Goal: Task Accomplishment & Management: Manage account settings

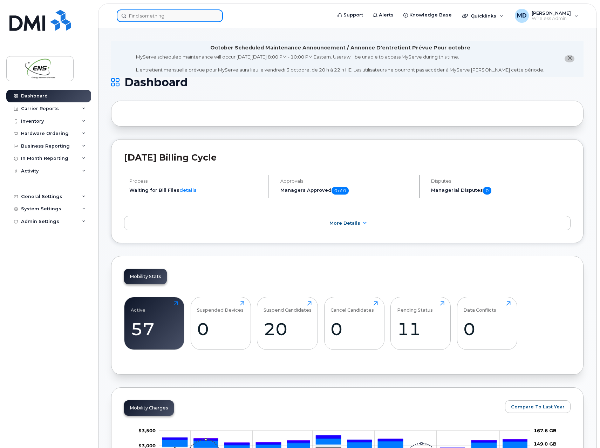
click at [161, 18] on input at bounding box center [170, 15] width 106 height 13
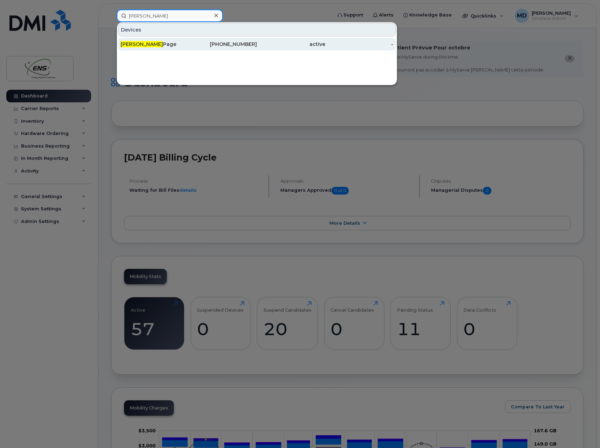
type input "[PERSON_NAME]"
click at [137, 46] on div "Gilles Page" at bounding box center [155, 44] width 68 height 7
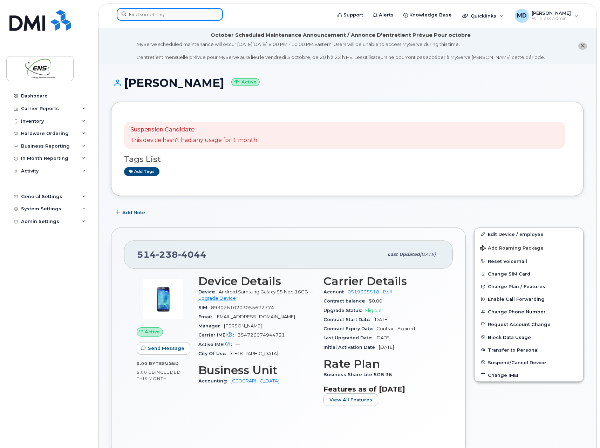
click at [143, 12] on input at bounding box center [170, 14] width 106 height 13
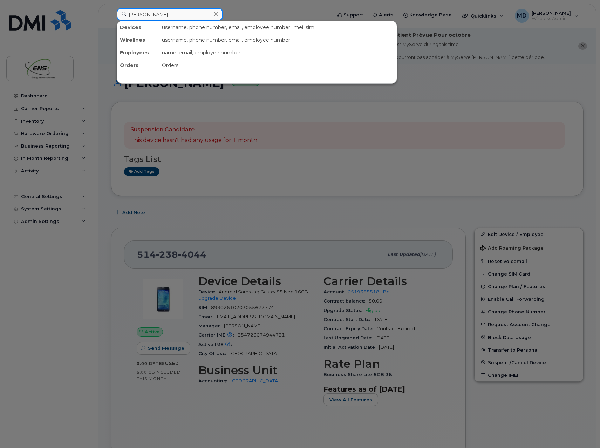
type input "adrian"
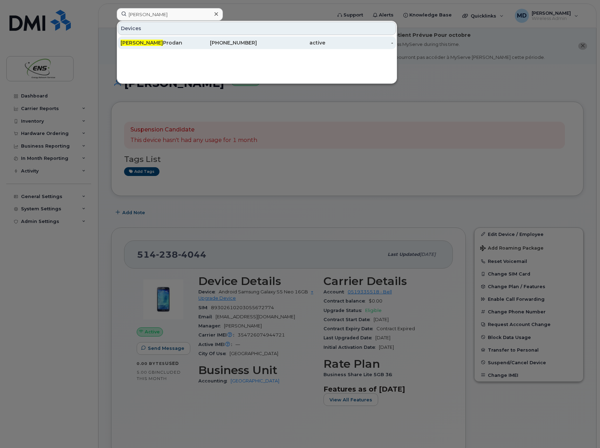
click at [148, 42] on div "Adrian Prodan" at bounding box center [155, 42] width 68 height 7
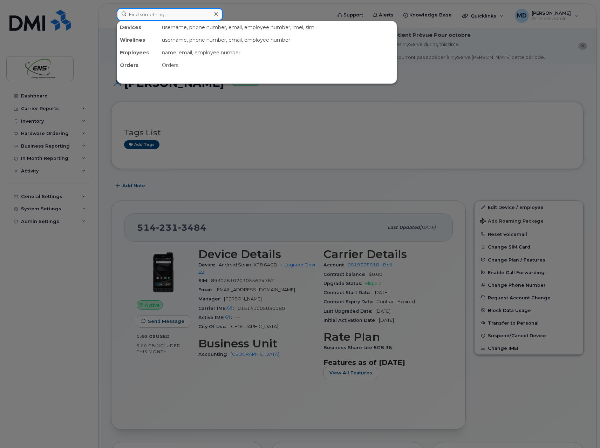
click at [172, 17] on input at bounding box center [170, 14] width 106 height 13
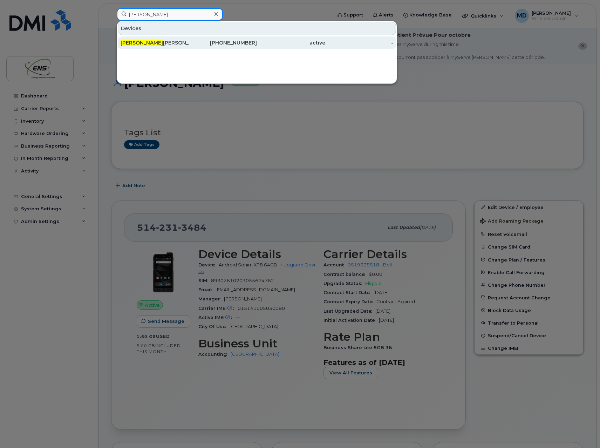
type input "adam"
click at [148, 44] on div "Adam Bilodeau" at bounding box center [155, 42] width 68 height 7
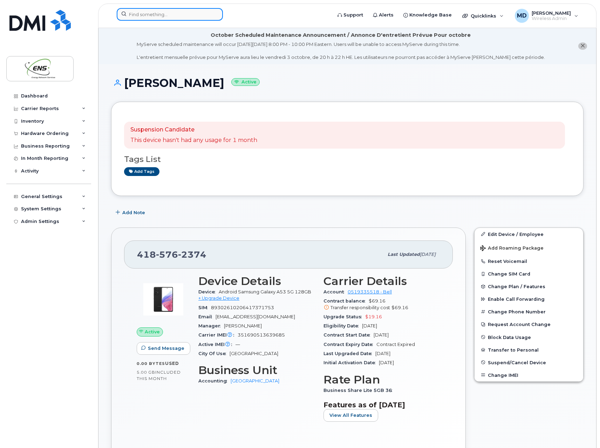
click at [184, 13] on input at bounding box center [170, 14] width 106 height 13
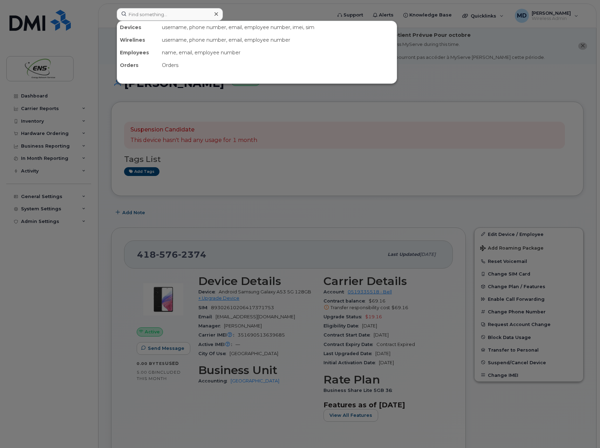
click at [408, 90] on div at bounding box center [300, 224] width 600 height 448
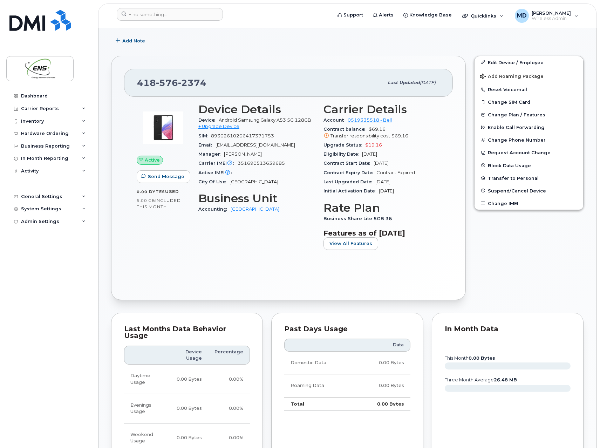
scroll to position [105, 0]
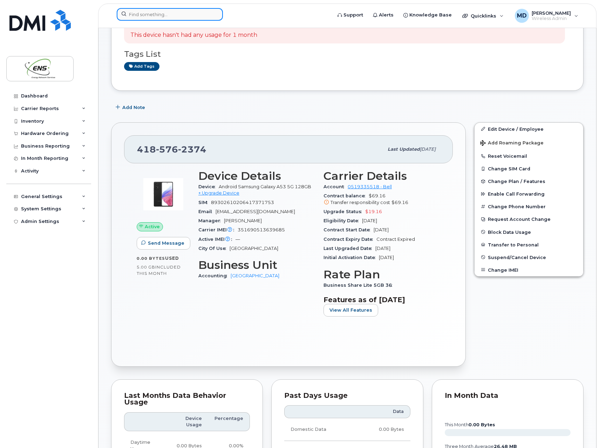
click at [148, 17] on input at bounding box center [170, 14] width 106 height 13
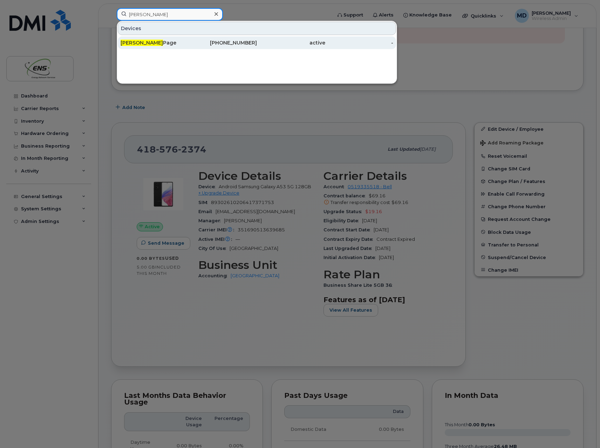
type input "gilles"
click at [146, 44] on div "Gilles Page" at bounding box center [155, 42] width 68 height 7
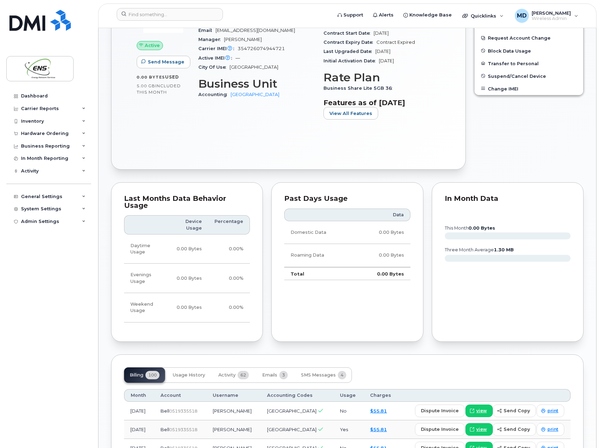
scroll to position [229, 0]
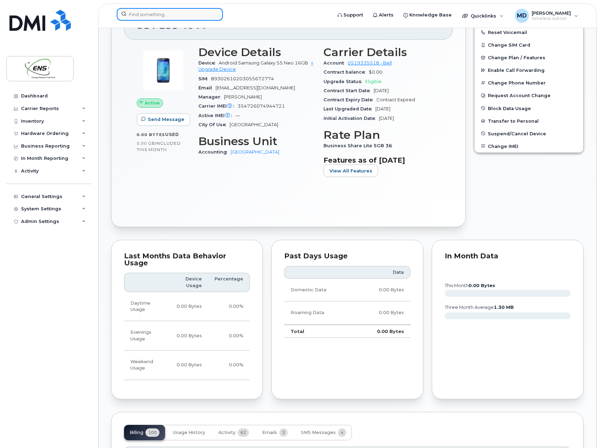
click at [189, 14] on input at bounding box center [170, 14] width 106 height 13
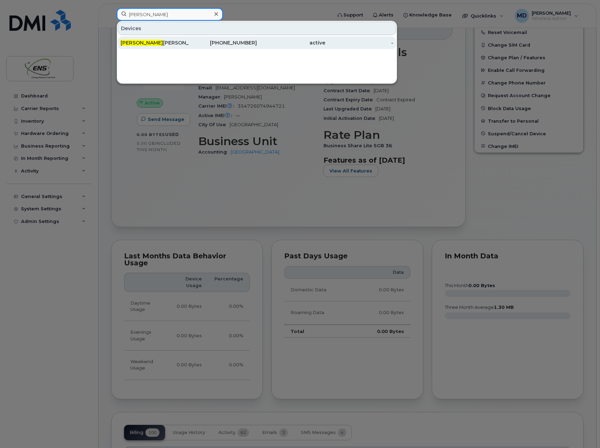
type input "adam"
click at [157, 40] on div "Adam Bilodeau" at bounding box center [155, 42] width 68 height 7
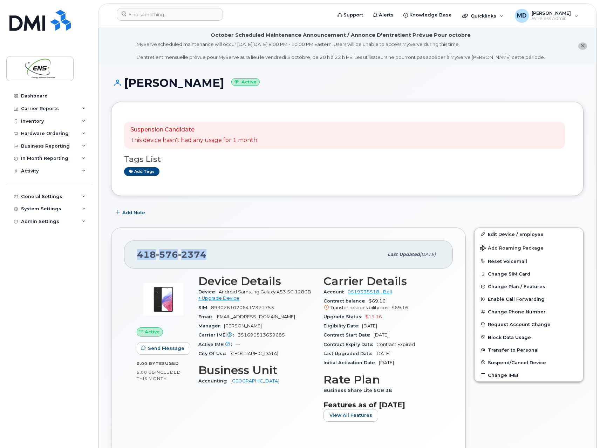
drag, startPoint x: 205, startPoint y: 256, endPoint x: 139, endPoint y: 256, distance: 66.2
click at [139, 256] on div "[PHONE_NUMBER]" at bounding box center [260, 254] width 246 height 15
copy span "[PHONE_NUMBER]"
click at [148, 18] on input at bounding box center [170, 14] width 106 height 13
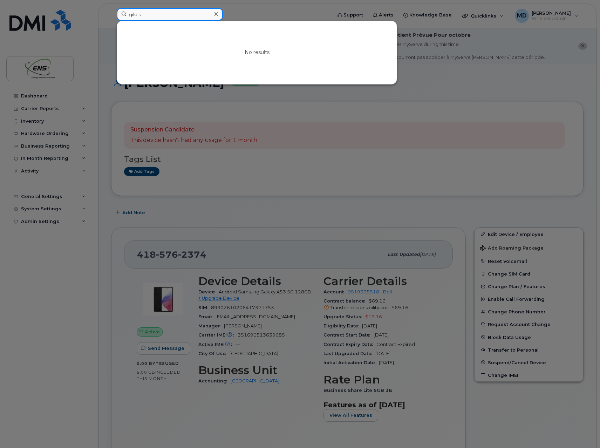
click at [131, 16] on input "gilels" at bounding box center [170, 14] width 106 height 13
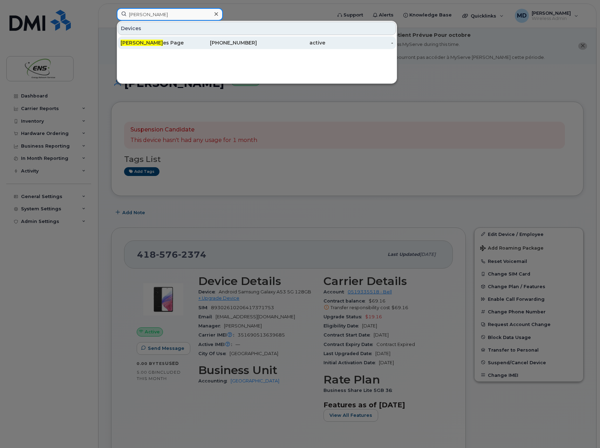
type input "[PERSON_NAME]"
click at [142, 39] on div "Gill es Page" at bounding box center [155, 42] width 68 height 13
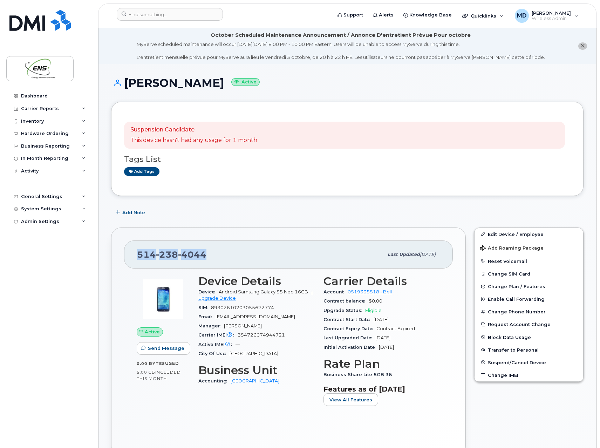
drag, startPoint x: 182, startPoint y: 254, endPoint x: 138, endPoint y: 255, distance: 44.2
click at [138, 255] on div "[PHONE_NUMBER]" at bounding box center [260, 254] width 246 height 15
copy span "514 238 4044"
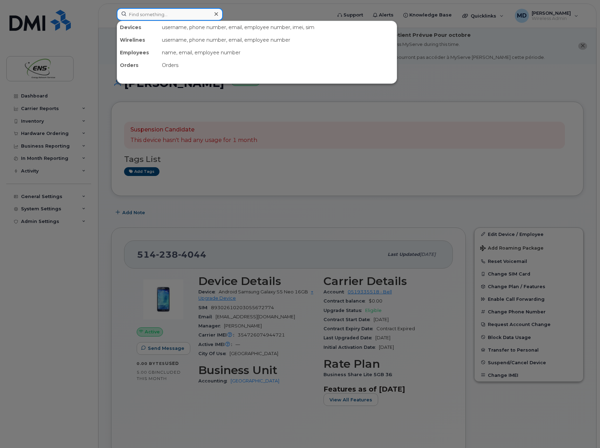
click at [147, 17] on input at bounding box center [170, 14] width 106 height 13
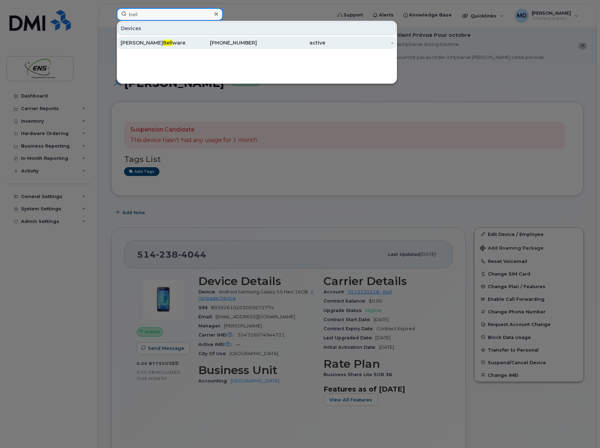
type input "bell"
click at [156, 43] on div "Jason Bell ware" at bounding box center [155, 42] width 68 height 7
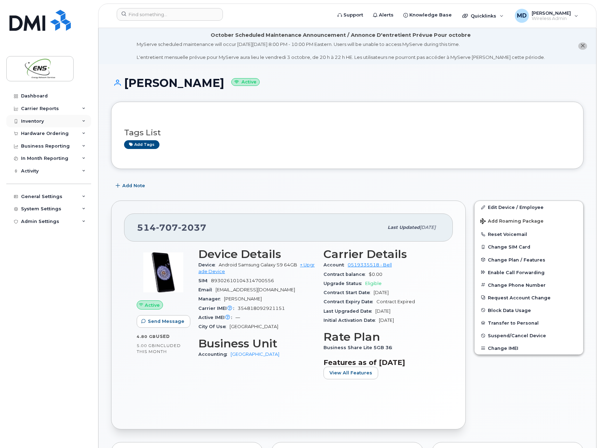
click at [35, 120] on div "Inventory" at bounding box center [32, 121] width 23 height 6
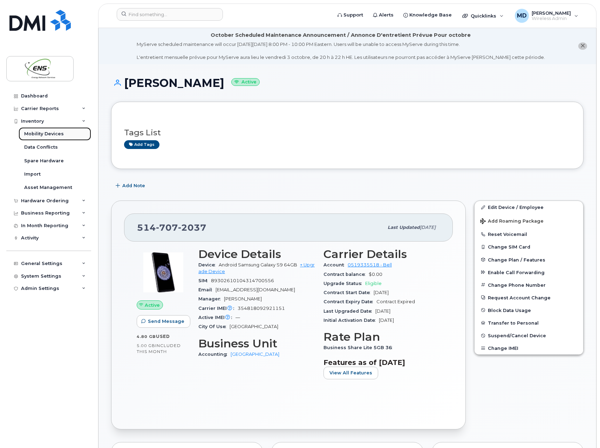
click at [35, 136] on div "Mobility Devices" at bounding box center [44, 134] width 40 height 6
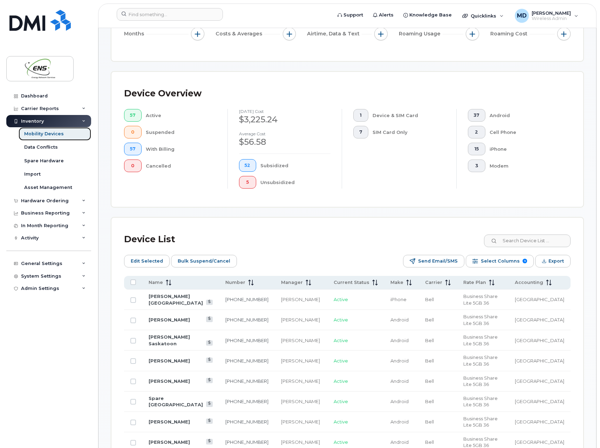
scroll to position [175, 0]
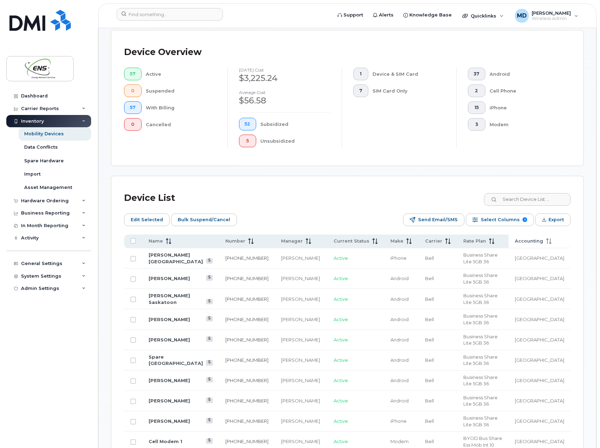
click at [552, 241] on span at bounding box center [547, 241] width 8 height 6
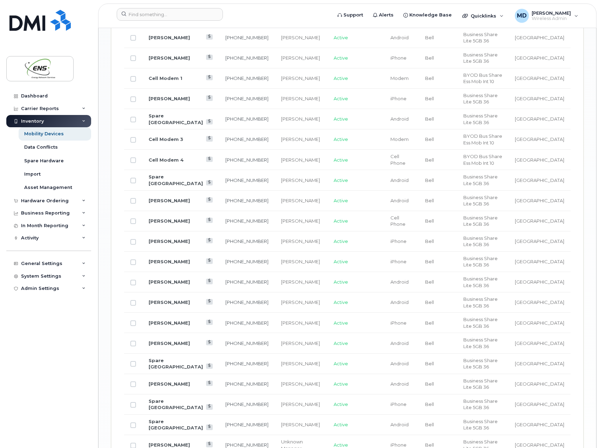
scroll to position [876, 0]
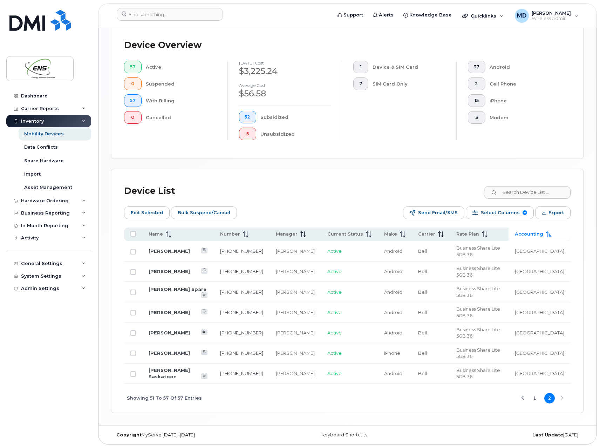
scroll to position [137, 0]
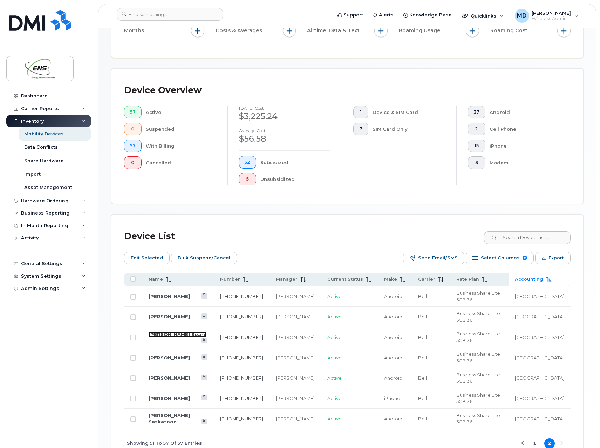
click at [166, 332] on link "Guy Aubin Spare" at bounding box center [178, 335] width 58 height 6
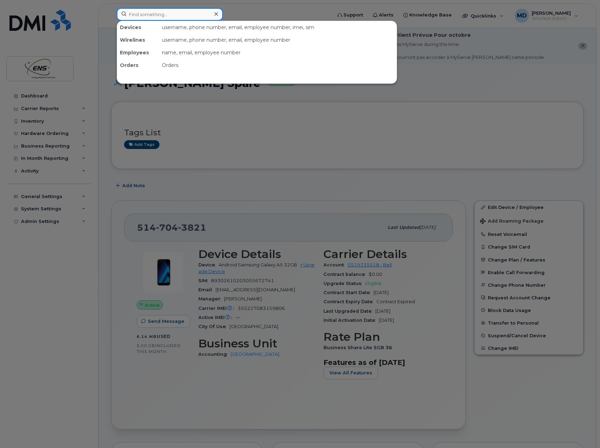
click at [162, 16] on input at bounding box center [170, 14] width 106 height 13
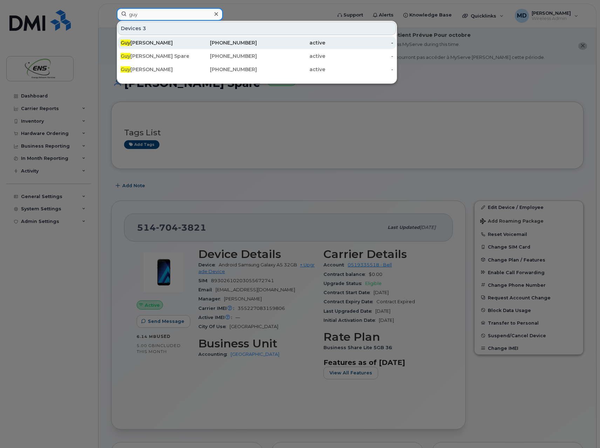
type input "guy"
click at [158, 45] on div "Guy Aubin" at bounding box center [155, 42] width 68 height 7
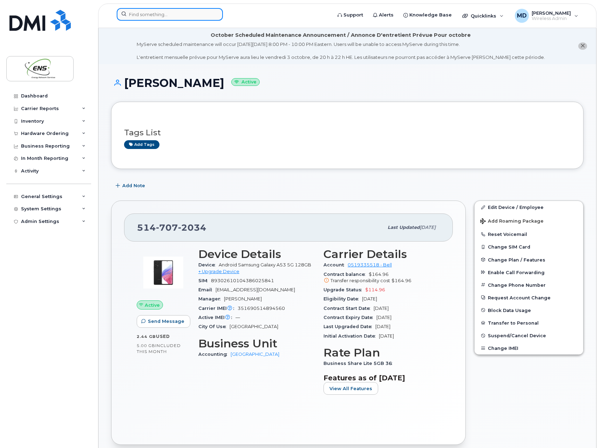
click at [145, 18] on input at bounding box center [170, 14] width 106 height 13
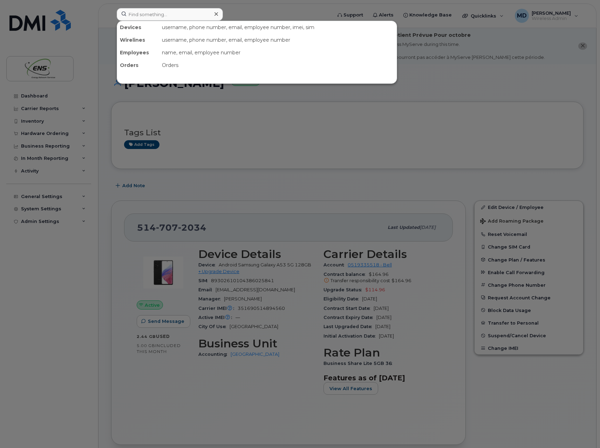
click at [252, 14] on div at bounding box center [300, 224] width 600 height 448
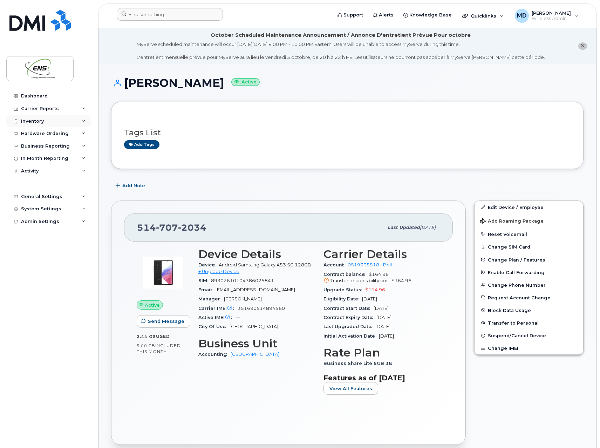
click at [36, 122] on div "Inventory" at bounding box center [32, 121] width 23 height 6
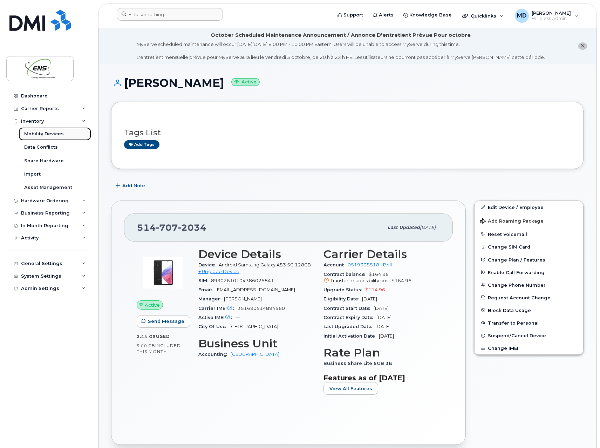
click at [42, 136] on div "Mobility Devices" at bounding box center [44, 134] width 40 height 6
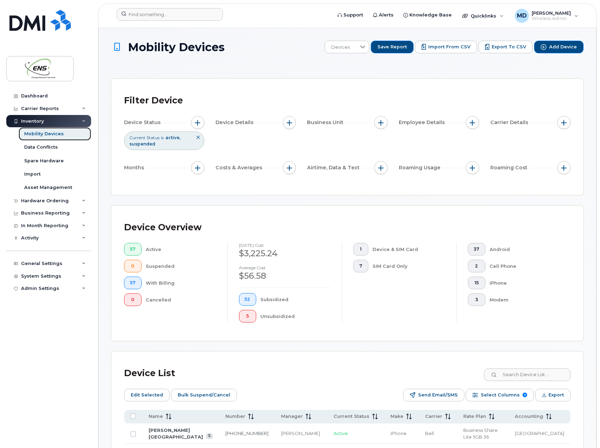
scroll to position [175, 0]
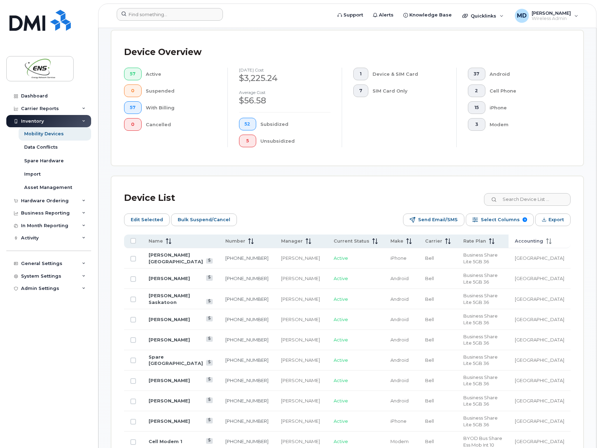
click at [552, 239] on icon at bounding box center [549, 241] width 6 height 6
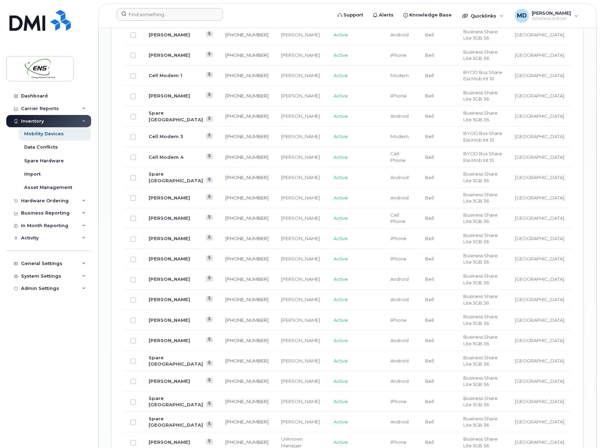
scroll to position [876, 0]
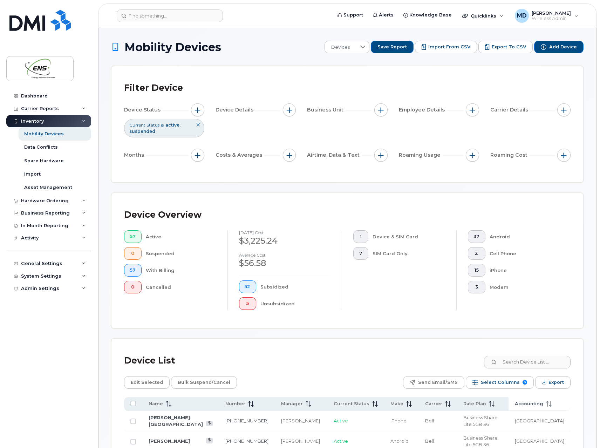
click at [550, 408] on th "Accounting" at bounding box center [540, 404] width 62 height 14
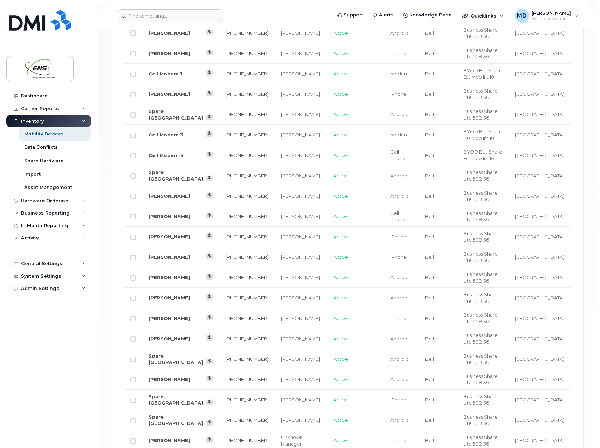
scroll to position [841, 0]
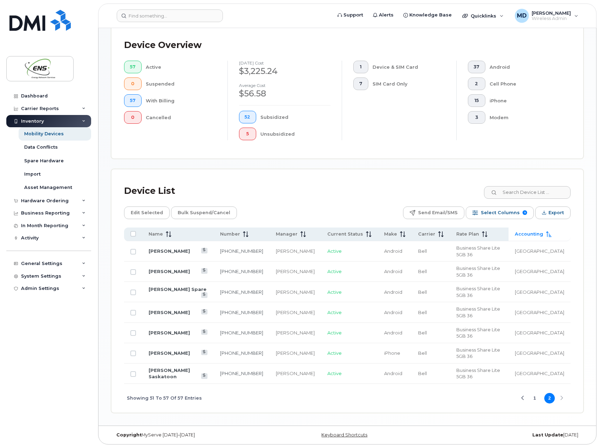
scroll to position [124, 0]
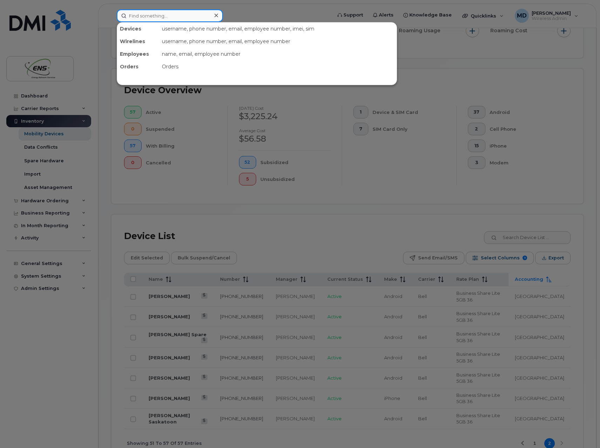
click at [144, 18] on input at bounding box center [170, 15] width 106 height 13
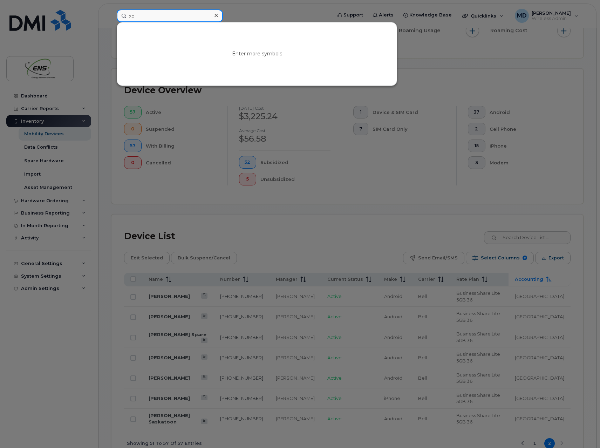
type input "x"
type input "soni"
click at [216, 16] on icon at bounding box center [216, 16] width 4 height 4
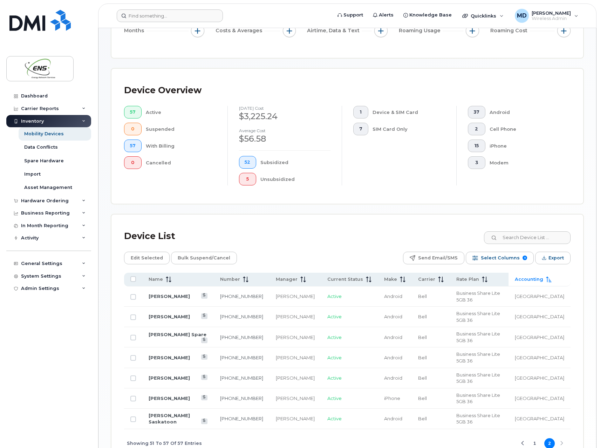
click at [533, 438] on button "1" at bounding box center [535, 443] width 11 height 11
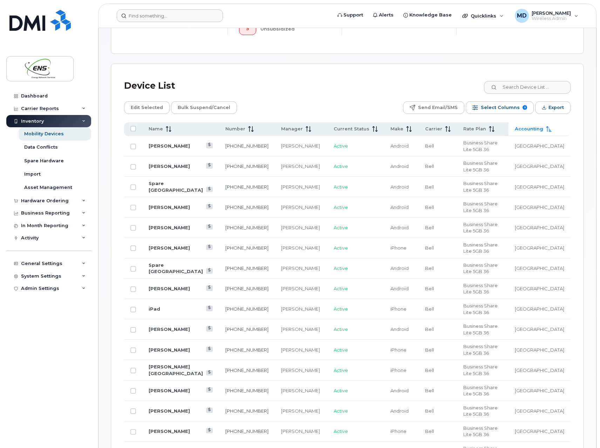
scroll to position [335, 0]
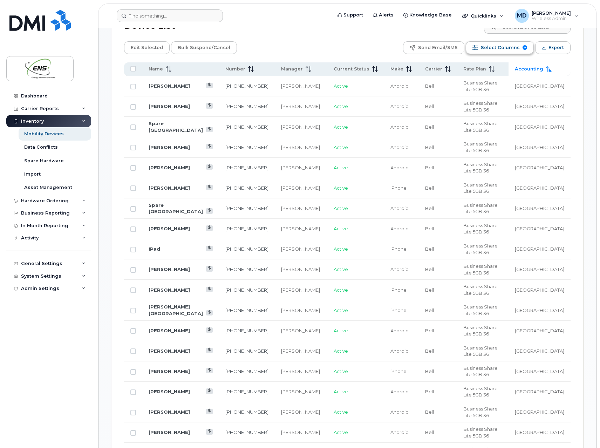
click at [512, 45] on span "Select Columns" at bounding box center [500, 47] width 39 height 11
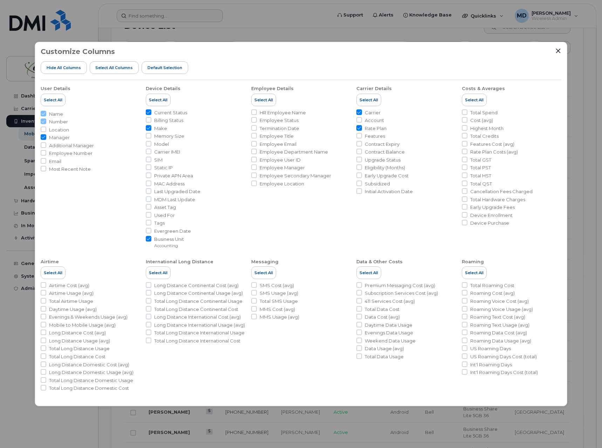
click at [160, 143] on span "Model" at bounding box center [161, 144] width 15 height 7
click at [151, 143] on input "Model" at bounding box center [149, 144] width 6 height 6
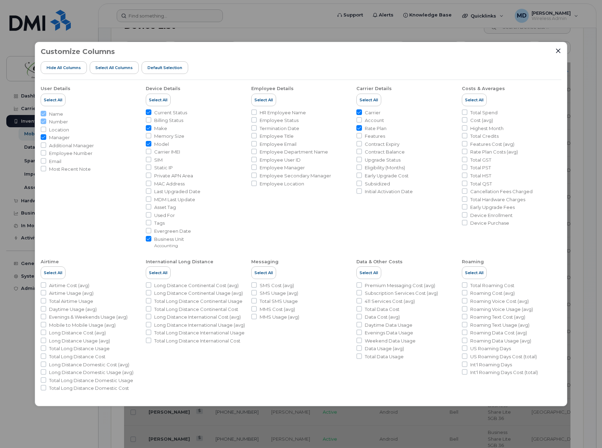
click at [149, 144] on input "Model" at bounding box center [149, 144] width 6 height 6
click at [147, 144] on input "Model" at bounding box center [149, 144] width 6 height 6
checkbox input "true"
click at [560, 51] on icon "Close" at bounding box center [558, 51] width 6 height 6
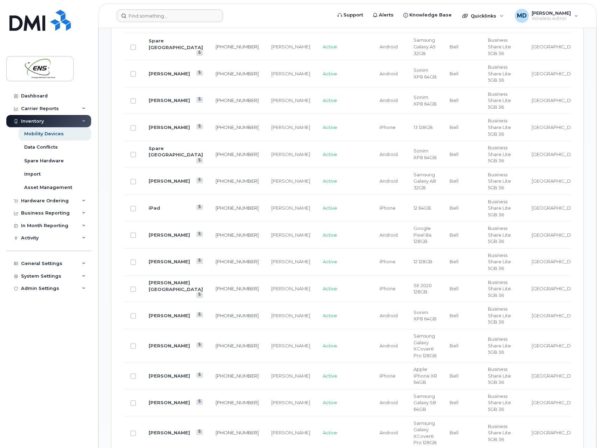
scroll to position [440, 0]
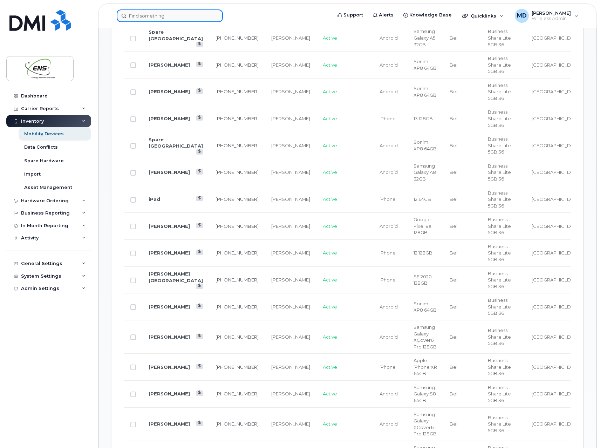
click at [142, 20] on input at bounding box center [170, 15] width 106 height 13
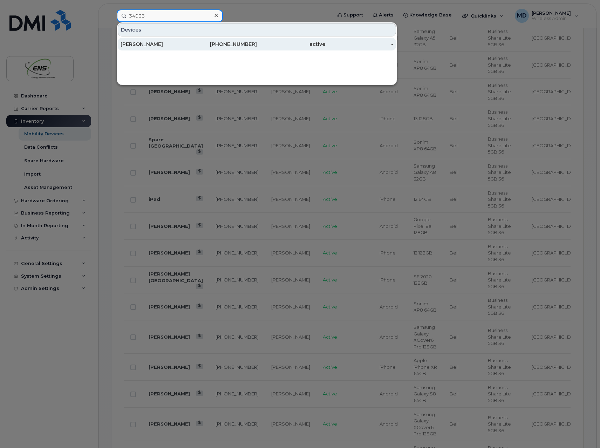
type input "34033"
click at [169, 45] on div "David Janowski" at bounding box center [155, 44] width 68 height 7
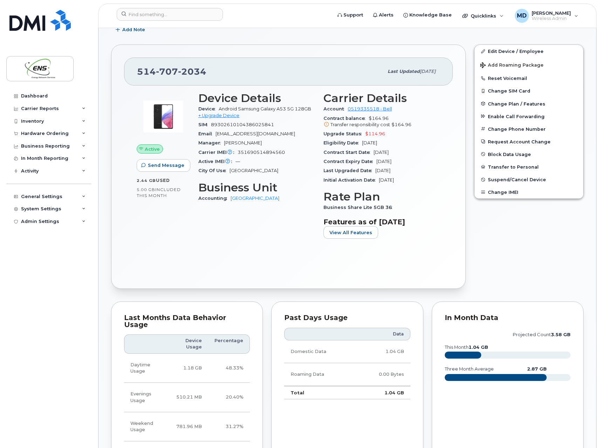
scroll to position [140, 0]
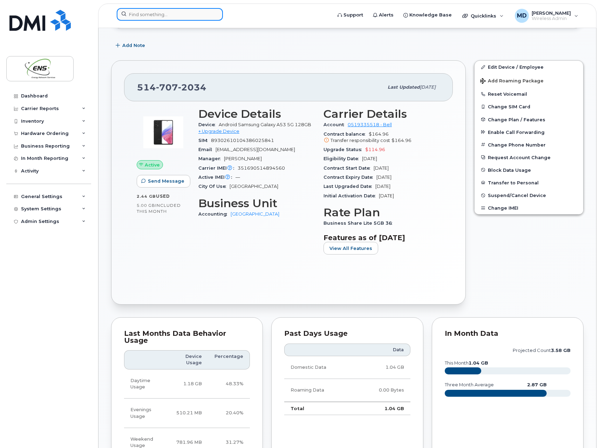
click at [139, 15] on input at bounding box center [170, 14] width 106 height 13
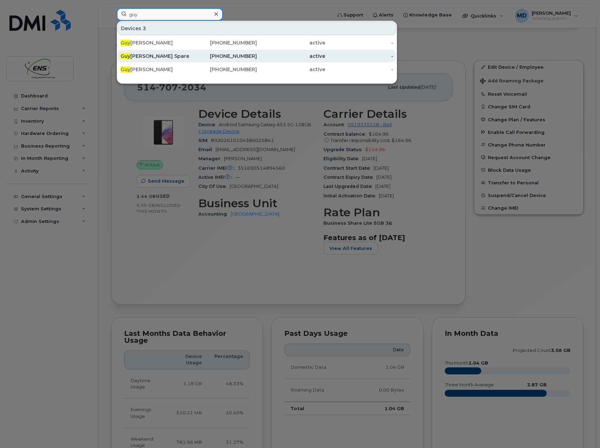
type input "guy"
click at [158, 55] on div "[PERSON_NAME] Spare" at bounding box center [155, 56] width 68 height 7
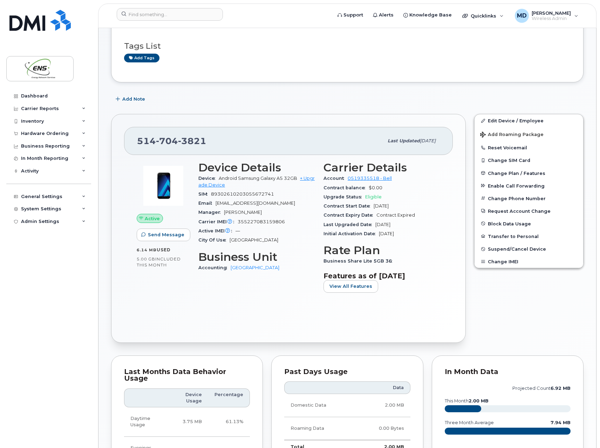
scroll to position [105, 0]
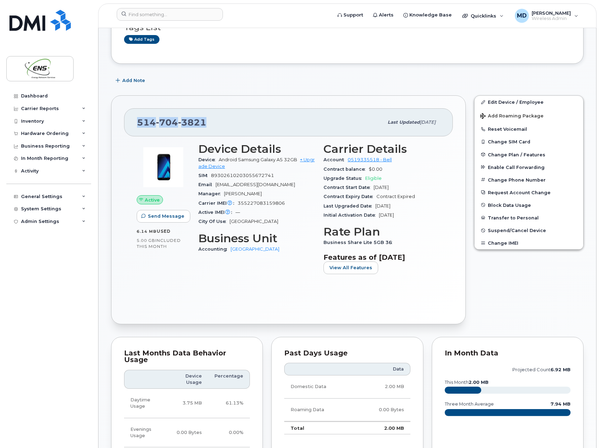
drag, startPoint x: 210, startPoint y: 124, endPoint x: 139, endPoint y: 126, distance: 71.2
click at [139, 126] on div "514 704 3821" at bounding box center [260, 122] width 246 height 15
copy span "514 704 3821"
click at [236, 286] on div "Active Send Message 6.14 MB  used 5.00 GB  included this month Device Details D…" at bounding box center [288, 223] width 329 height 175
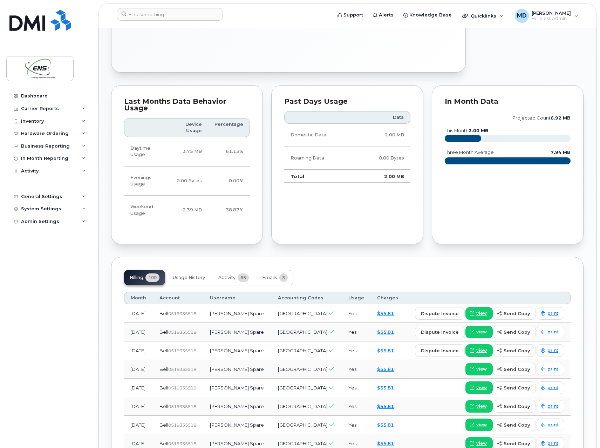
scroll to position [421, 0]
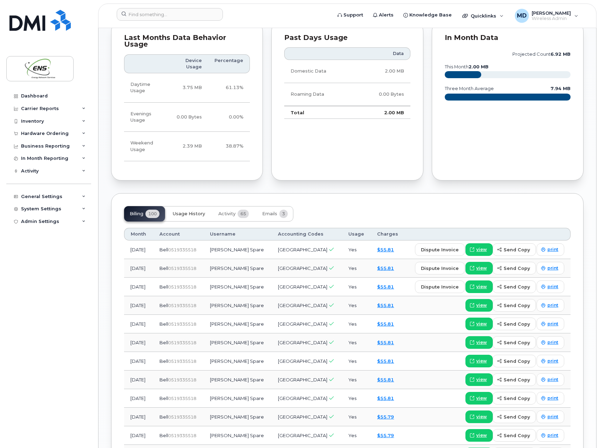
click at [196, 211] on span "Usage History" at bounding box center [189, 214] width 32 height 6
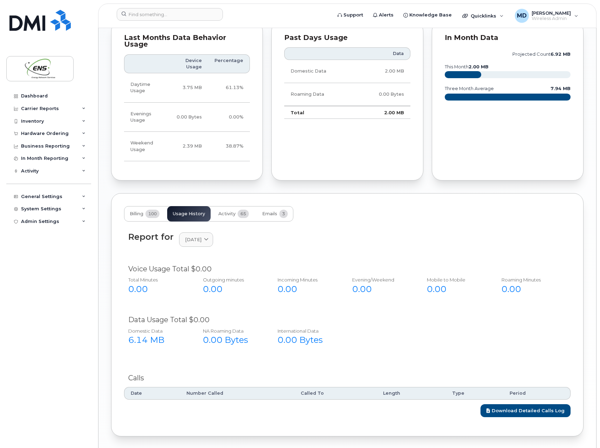
scroll to position [280, 0]
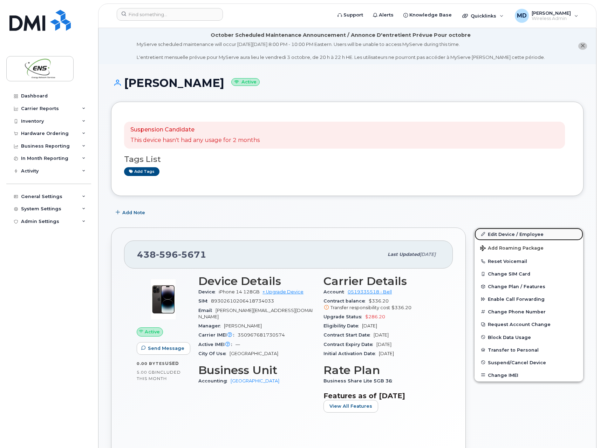
click at [510, 233] on link "Edit Device / Employee" at bounding box center [529, 234] width 109 height 13
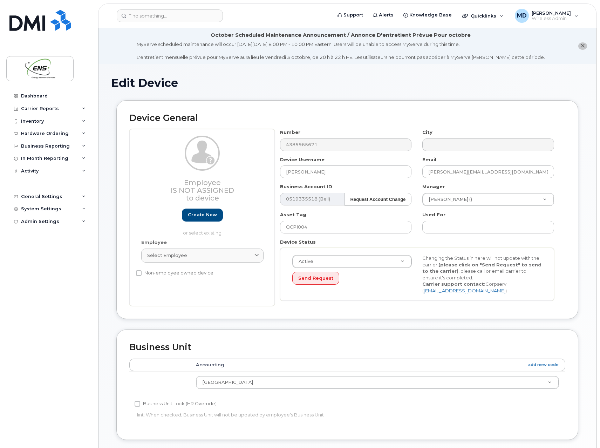
select select "82155"
click at [339, 173] on input "[PERSON_NAME]" at bounding box center [346, 171] width 132 height 13
drag, startPoint x: 329, startPoint y: 173, endPoint x: 271, endPoint y: 174, distance: 58.5
click at [271, 174] on div "Employee Is not assigned to device Create new or select existing Employee Selec…" at bounding box center [347, 217] width 436 height 177
type input "iPad"
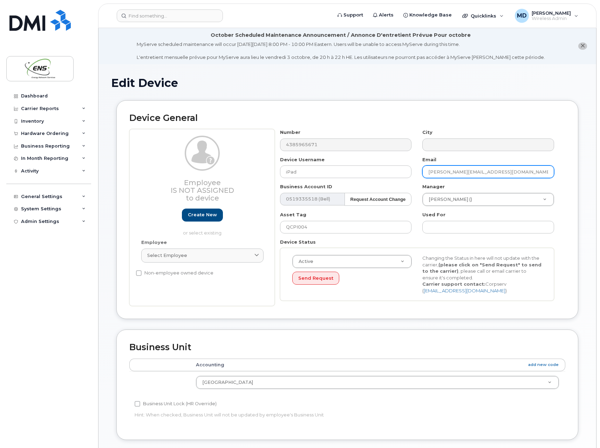
click at [494, 176] on input "[PERSON_NAME][EMAIL_ADDRESS][DOMAIN_NAME]" at bounding box center [488, 171] width 132 height 13
drag, startPoint x: 480, startPoint y: 173, endPoint x: 414, endPoint y: 169, distance: 66.4
click at [414, 169] on div "Number 4385965671 City Device Username iPad Email [PERSON_NAME][EMAIL_ADDRESS][…" at bounding box center [417, 217] width 285 height 177
click at [483, 171] on input "mdmel" at bounding box center [488, 171] width 132 height 13
drag, startPoint x: 471, startPoint y: 172, endPoint x: 416, endPoint y: 172, distance: 55.0
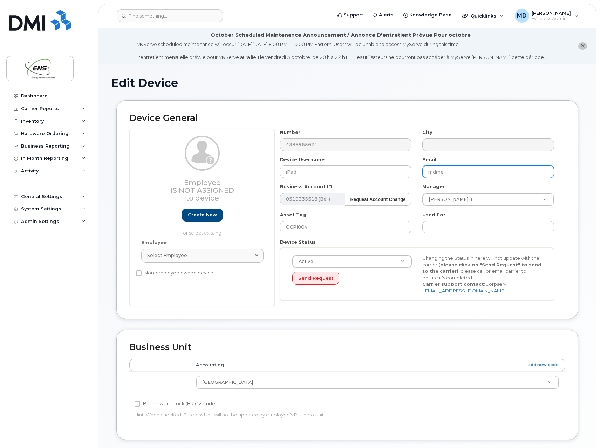
click at [416, 172] on div "Number 4385965671 City Device Username iPad Email mdmel Business Account ID 051…" at bounding box center [417, 217] width 285 height 177
type input "[EMAIL_ADDRESS][DOMAIN_NAME]"
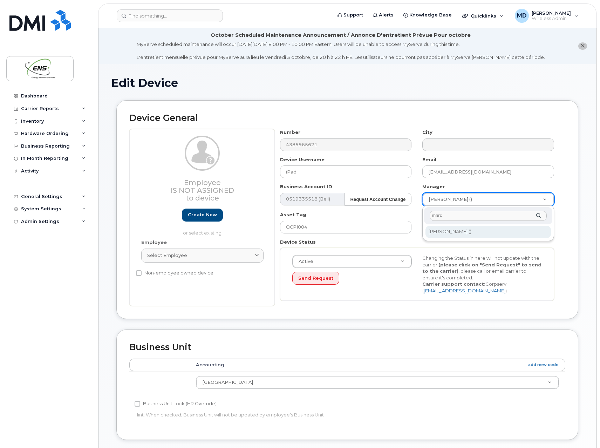
type input "marc"
type input "213547"
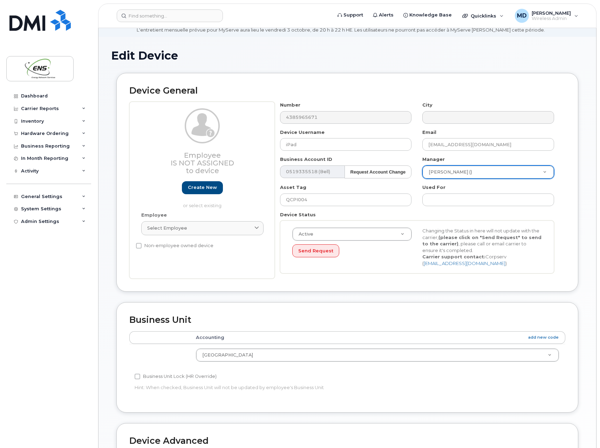
scroll to position [105, 0]
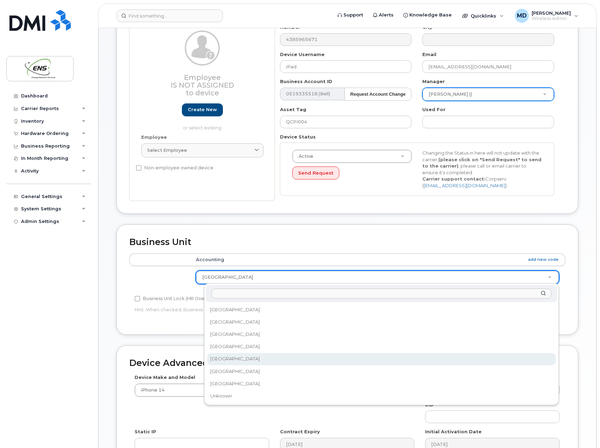
select select "82150"
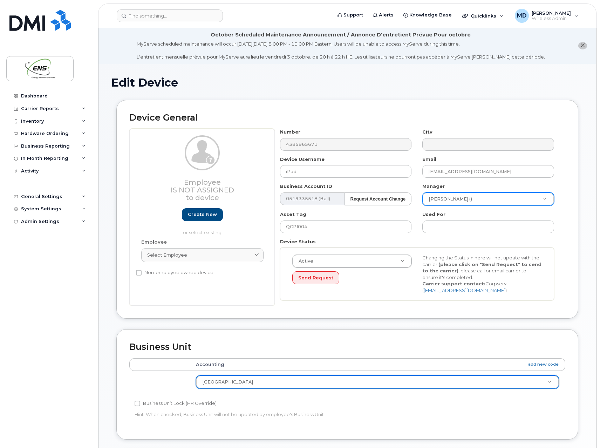
scroll to position [0, 0]
click at [317, 228] on input "QCPI004" at bounding box center [346, 227] width 132 height 13
drag, startPoint x: 293, startPoint y: 227, endPoint x: 267, endPoint y: 227, distance: 25.9
click at [267, 227] on div "Employee Is not assigned to device Create new or select existing Employee Selec…" at bounding box center [347, 217] width 436 height 177
click at [297, 170] on input "iPad" at bounding box center [346, 171] width 132 height 13
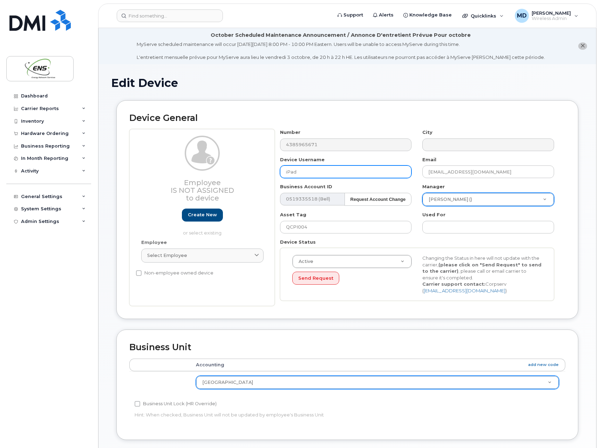
drag, startPoint x: 291, startPoint y: 172, endPoint x: 257, endPoint y: 172, distance: 34.0
click at [257, 172] on div "Employee Is not assigned to device Create new or select existing Employee Selec…" at bounding box center [347, 217] width 436 height 177
type input "Spare Rich"
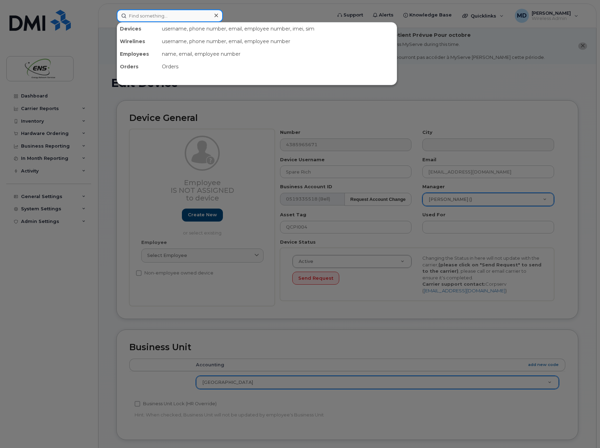
click at [165, 16] on input at bounding box center [170, 15] width 106 height 13
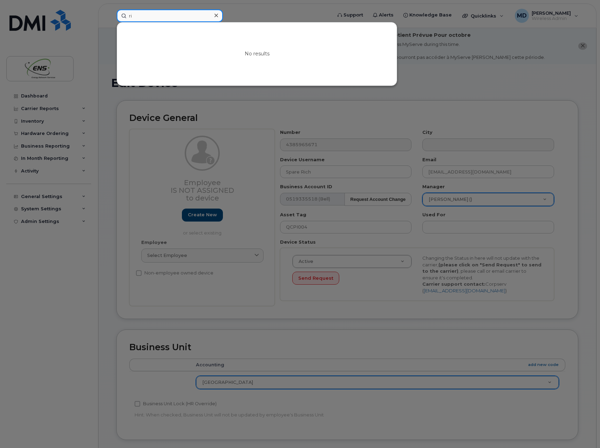
type input "r"
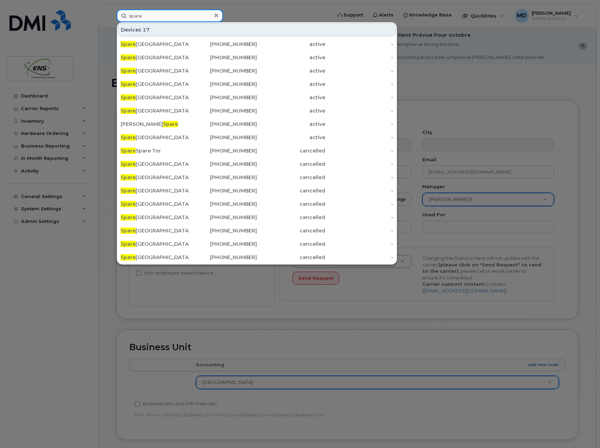
drag, startPoint x: 150, startPoint y: 19, endPoint x: 116, endPoint y: 19, distance: 33.3
click at [117, 19] on input "spare" at bounding box center [170, 15] width 106 height 13
type input "spare"
click at [218, 16] on icon at bounding box center [216, 16] width 4 height 6
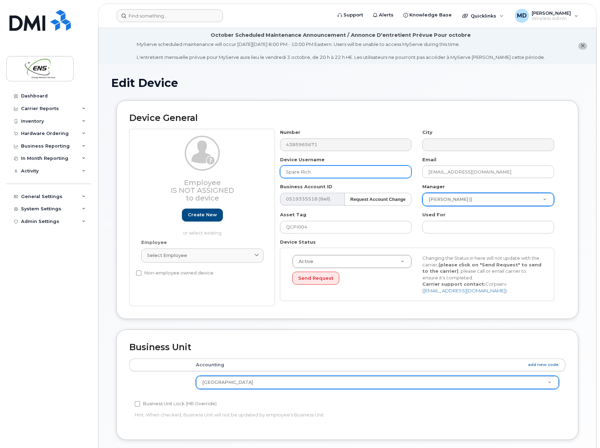
click at [302, 170] on input "Spare Rich" at bounding box center [346, 171] width 132 height 13
click at [282, 172] on input "Spare [GEOGRAPHIC_DATA]" at bounding box center [346, 171] width 132 height 13
click at [347, 172] on input "Spare [GEOGRAPHIC_DATA]" at bounding box center [346, 171] width 132 height 13
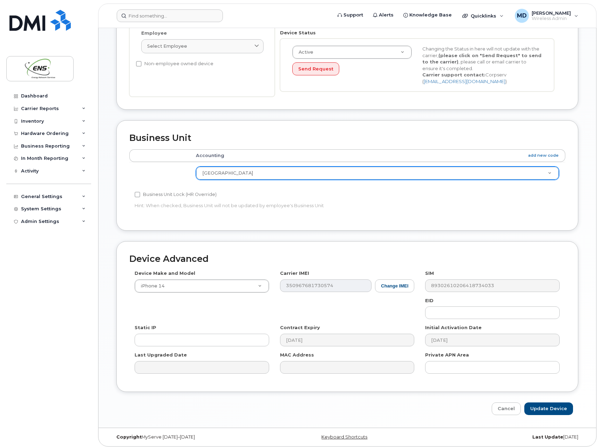
scroll to position [211, 0]
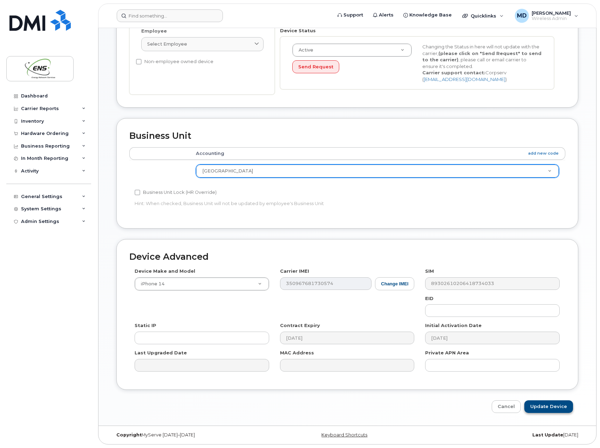
type input "Spare [GEOGRAPHIC_DATA]"
click at [552, 407] on input "Update Device" at bounding box center [548, 406] width 49 height 13
type input "Saving..."
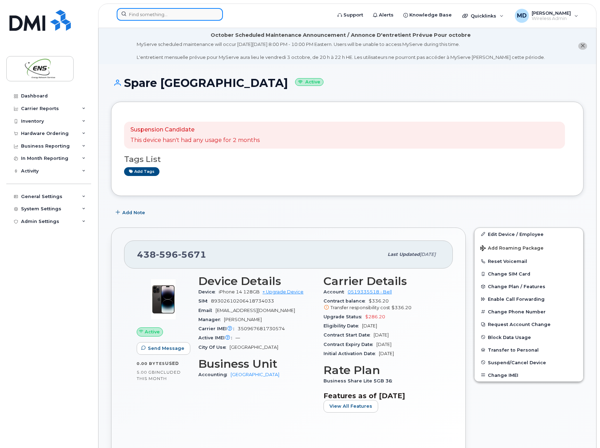
click at [134, 17] on input at bounding box center [170, 14] width 106 height 13
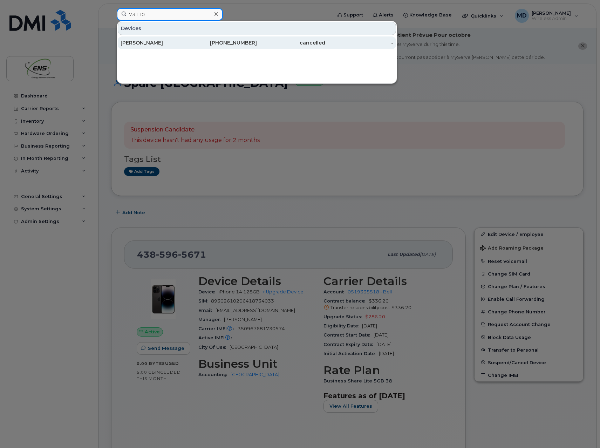
type input "73110"
click at [192, 43] on div "306-491-6749" at bounding box center [223, 42] width 68 height 7
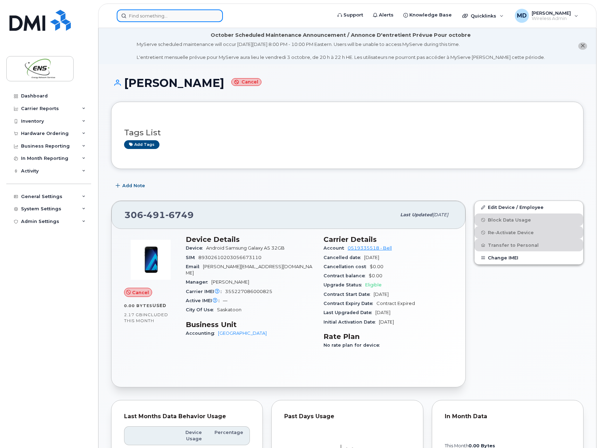
click at [183, 14] on input at bounding box center [170, 15] width 106 height 13
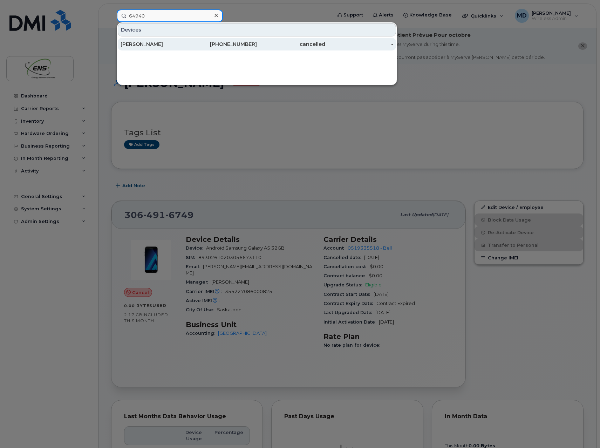
type input "64940"
click at [184, 47] on div "[PERSON_NAME]" at bounding box center [155, 44] width 68 height 7
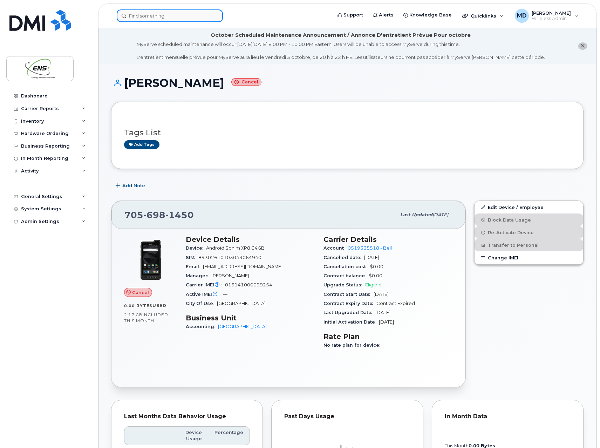
click at [156, 13] on input at bounding box center [170, 15] width 106 height 13
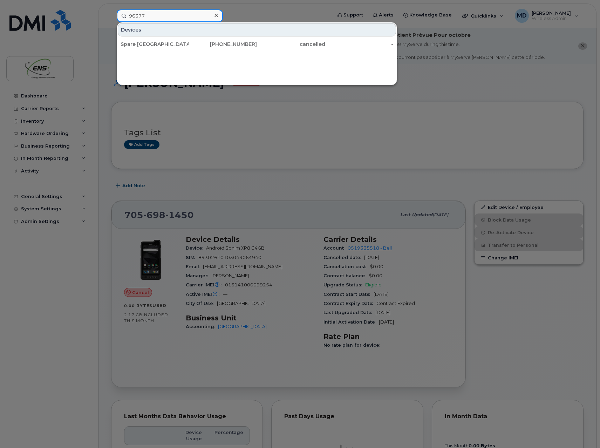
drag, startPoint x: 144, startPoint y: 18, endPoint x: 120, endPoint y: 19, distance: 24.6
click at [125, 19] on input "96377" at bounding box center [170, 15] width 106 height 13
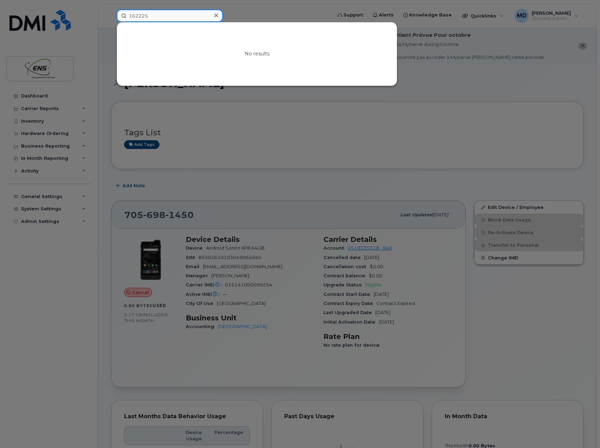
drag, startPoint x: 134, startPoint y: 17, endPoint x: 110, endPoint y: 16, distance: 23.5
click at [111, 16] on div "162225 No results" at bounding box center [221, 15] width 221 height 13
drag, startPoint x: 151, startPoint y: 15, endPoint x: 104, endPoint y: 8, distance: 47.2
click at [111, 9] on div "62225 No results" at bounding box center [221, 15] width 221 height 13
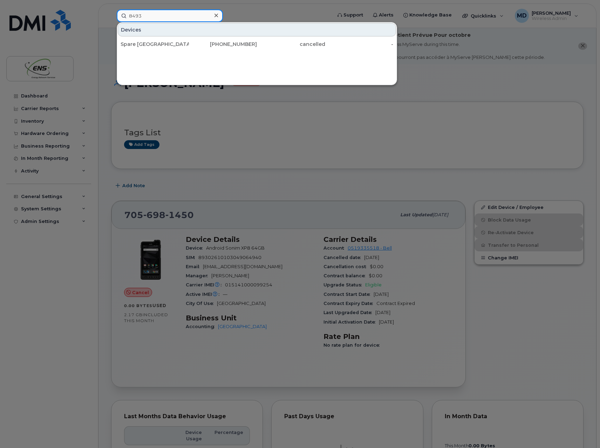
drag, startPoint x: 115, startPoint y: 15, endPoint x: 108, endPoint y: 15, distance: 6.7
click at [111, 15] on div "8493 Devices Spare Toronto 416-805-8782 cancelled -" at bounding box center [221, 15] width 221 height 13
drag, startPoint x: 145, startPoint y: 18, endPoint x: 114, endPoint y: 15, distance: 31.6
click at [114, 15] on div "21901 Devices Spare Toronto 416-997-6260 cancelled -" at bounding box center [221, 15] width 221 height 13
drag, startPoint x: 121, startPoint y: 12, endPoint x: 102, endPoint y: 12, distance: 18.2
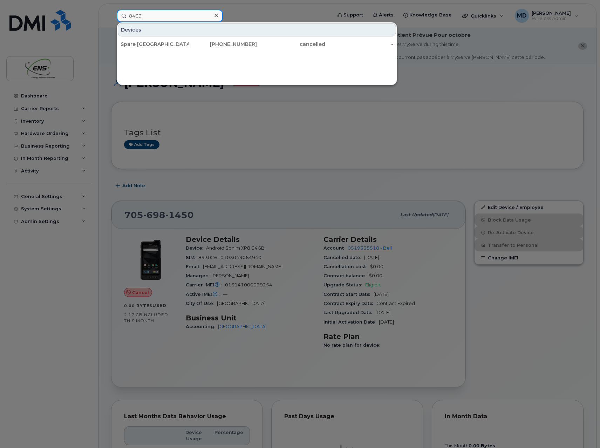
click at [111, 12] on div "8469 Devices Spare Toronto 416-689-8128 cancelled -" at bounding box center [221, 15] width 221 height 13
type input "60470"
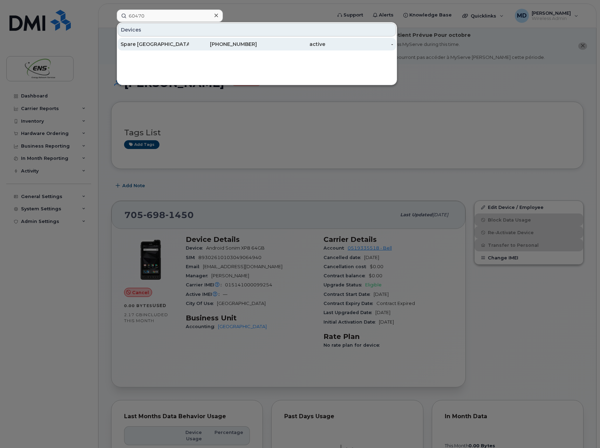
click at [138, 42] on div "Spare Edmonton" at bounding box center [155, 44] width 68 height 7
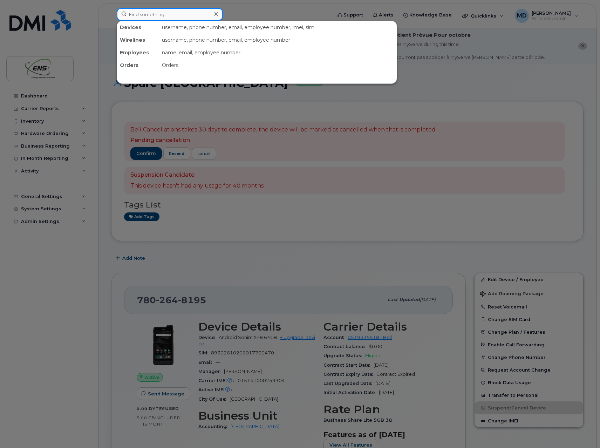
click at [189, 15] on input at bounding box center [170, 14] width 106 height 13
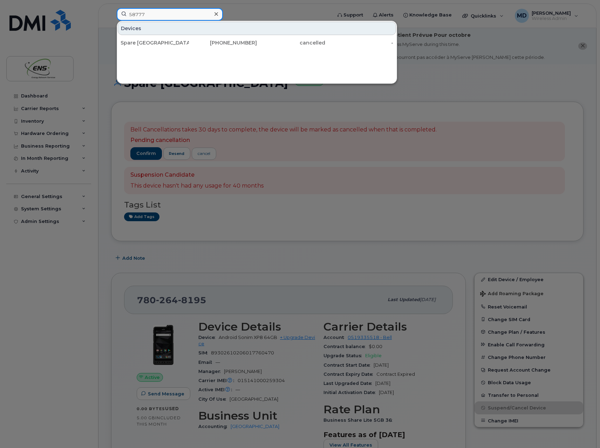
click at [121, 13] on input "58777" at bounding box center [170, 14] width 106 height 13
type input "9552"
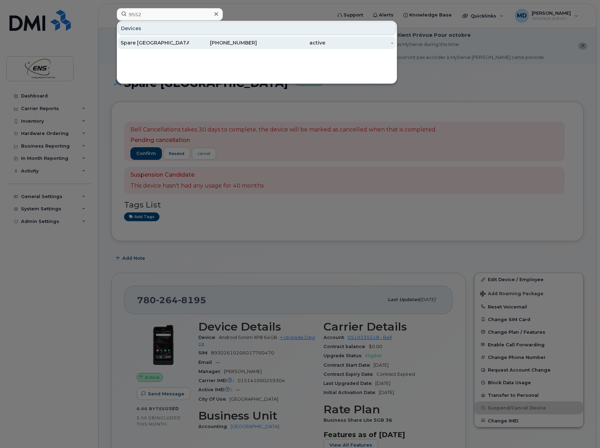
click at [138, 43] on div "Spare [GEOGRAPHIC_DATA]" at bounding box center [155, 42] width 68 height 7
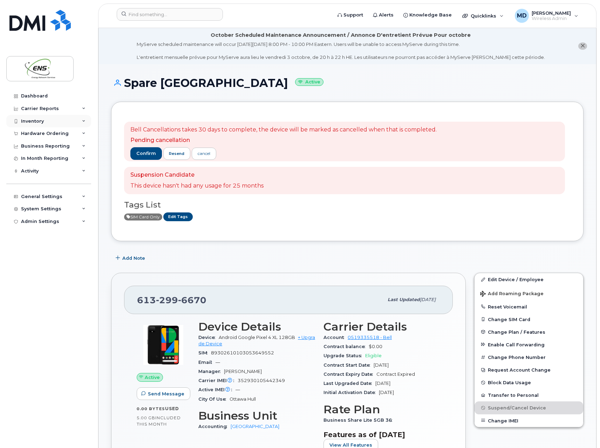
click at [37, 122] on div "Inventory" at bounding box center [32, 121] width 23 height 6
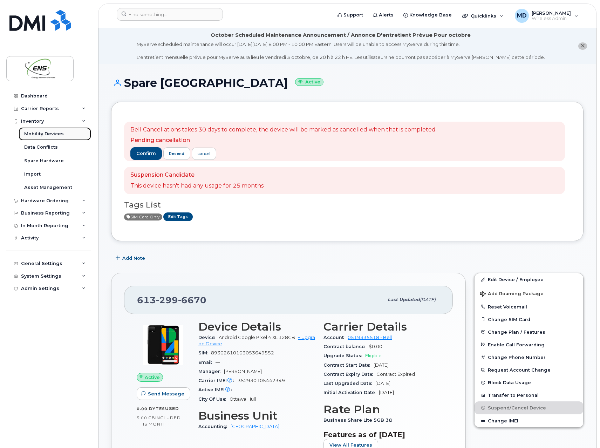
click at [47, 134] on div "Mobility Devices" at bounding box center [44, 134] width 40 height 6
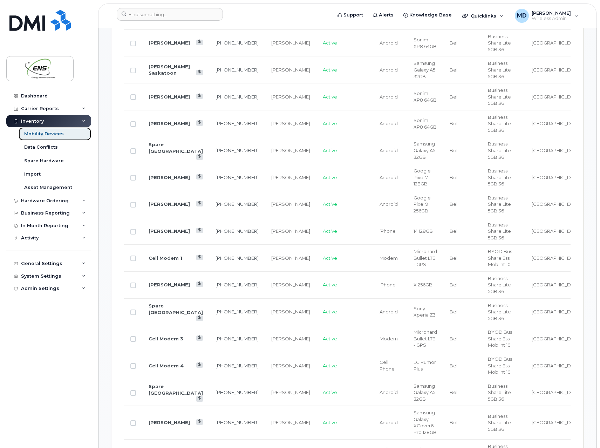
scroll to position [245, 0]
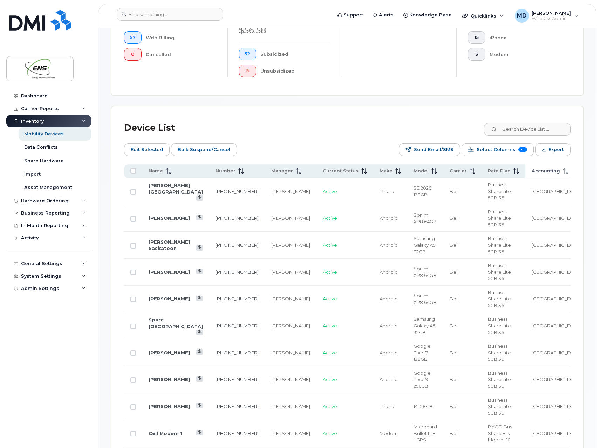
click at [542, 170] on span "Accounting" at bounding box center [546, 171] width 28 height 6
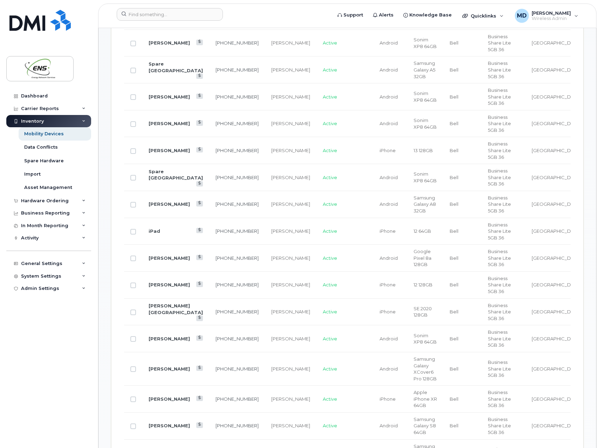
scroll to position [386, 0]
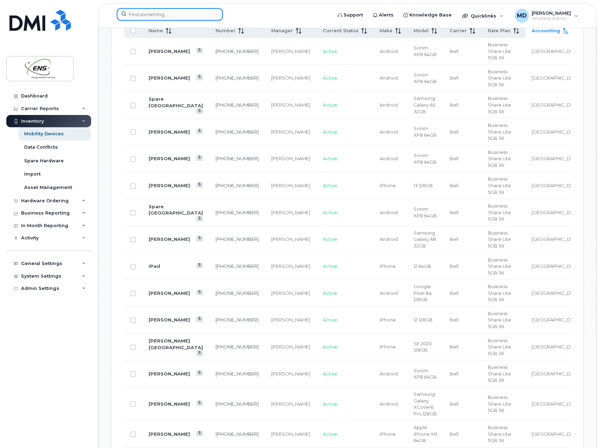
click at [167, 15] on input at bounding box center [170, 14] width 106 height 13
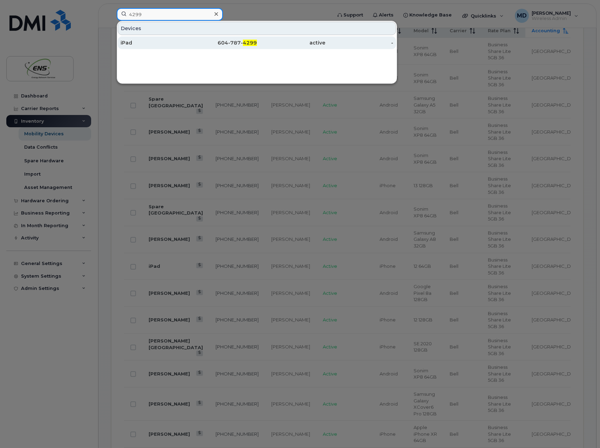
type input "4299"
click at [161, 44] on div "iPad" at bounding box center [155, 42] width 68 height 7
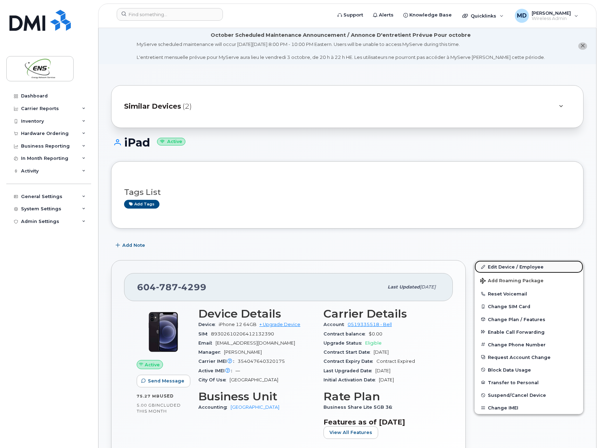
click at [498, 267] on link "Edit Device / Employee" at bounding box center [529, 266] width 109 height 13
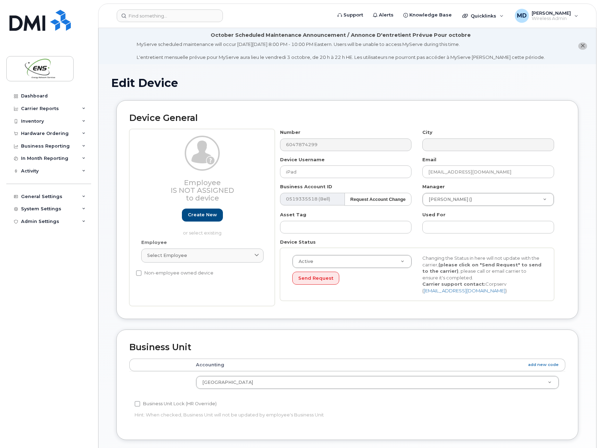
select select "82151"
click at [308, 172] on input "iPad" at bounding box center [346, 171] width 132 height 13
drag, startPoint x: 303, startPoint y: 170, endPoint x: 256, endPoint y: 169, distance: 47.0
click at [256, 169] on div "Employee Is not assigned to device Create new or select existing Employee Selec…" at bounding box center [347, 217] width 436 height 177
type input "[PERSON_NAME]"
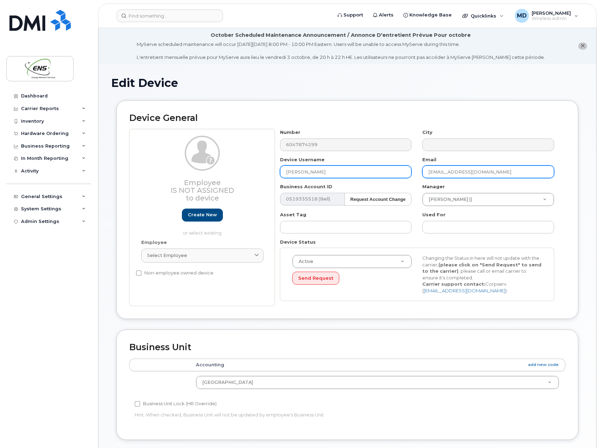
drag, startPoint x: 449, startPoint y: 172, endPoint x: 400, endPoint y: 172, distance: 48.7
click at [400, 172] on div "Number 6047874299 City Device Username Robert Vince Email mdmello@ensinc.ca Bus…" at bounding box center [417, 217] width 285 height 177
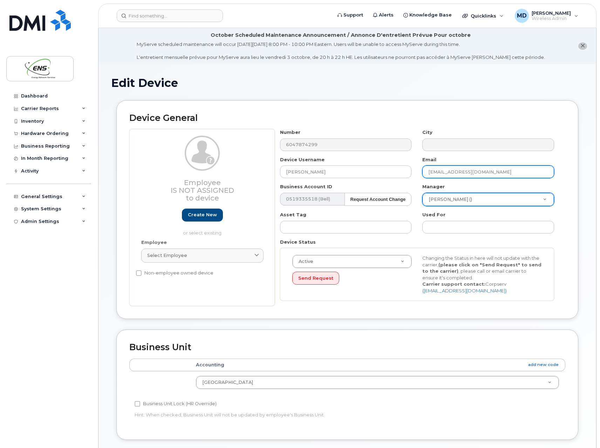
type input "[EMAIL_ADDRESS][DOMAIN_NAME]"
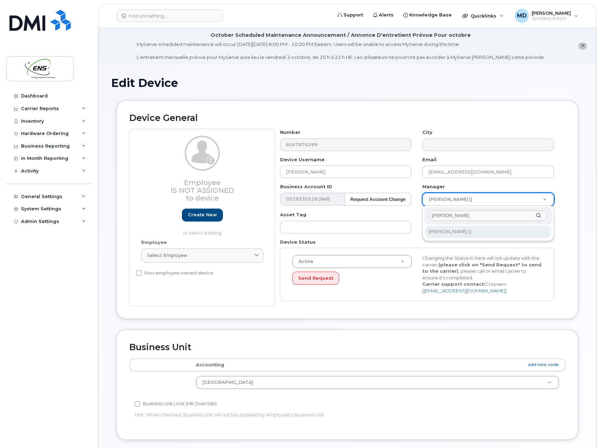
type input "victor"
type input "284694"
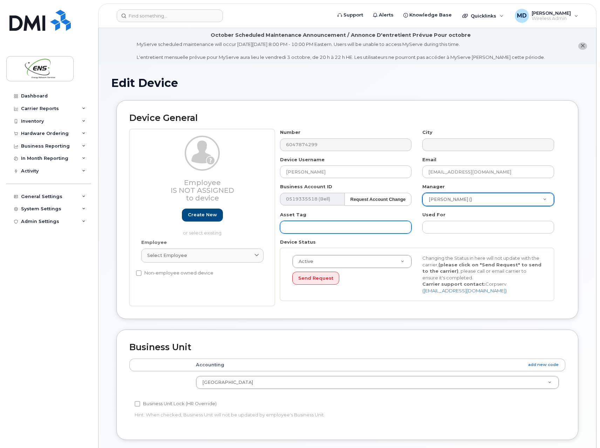
click at [307, 227] on input "text" at bounding box center [346, 227] width 132 height 13
type input "BCPI001"
click at [377, 295] on div "Active Active Suspended Cancelled Send Request Changing the Status in here will…" at bounding box center [417, 274] width 274 height 53
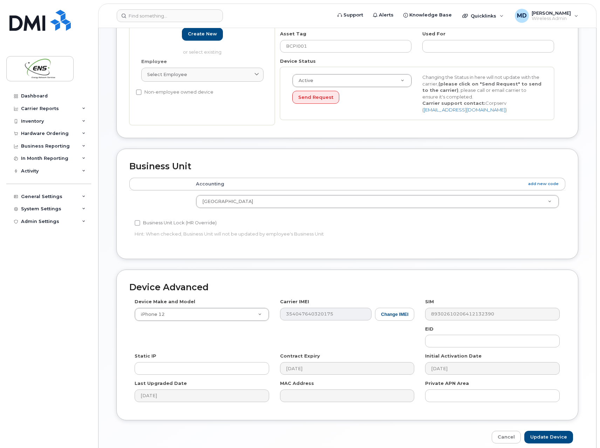
scroll to position [211, 0]
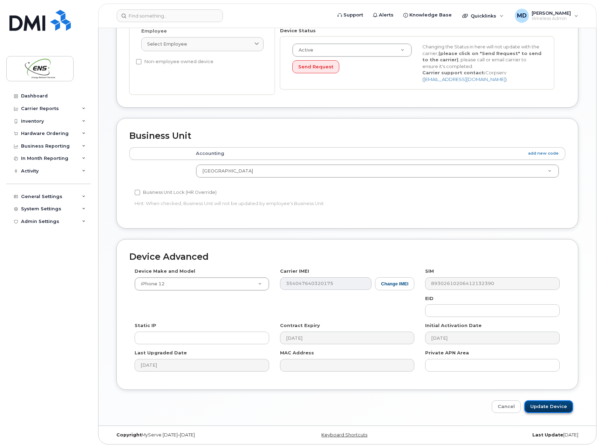
click at [554, 404] on input "Update Device" at bounding box center [548, 406] width 49 height 13
type input "Saving..."
